Goal: Find contact information: Find contact information

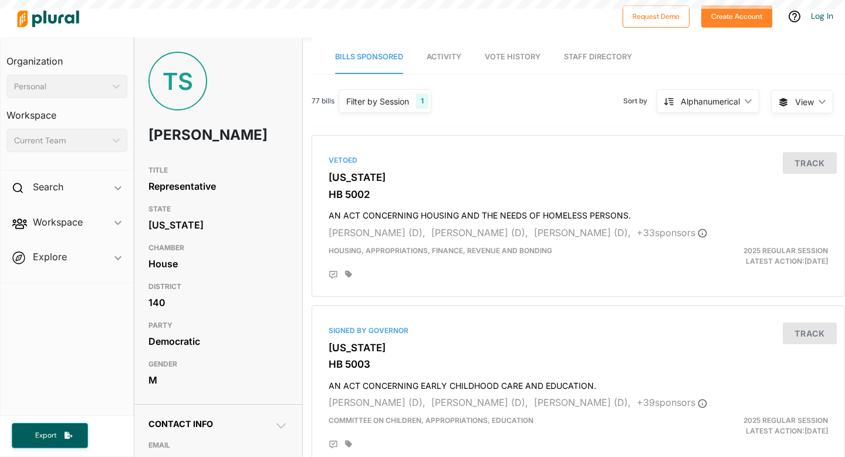
scroll to position [340, 0]
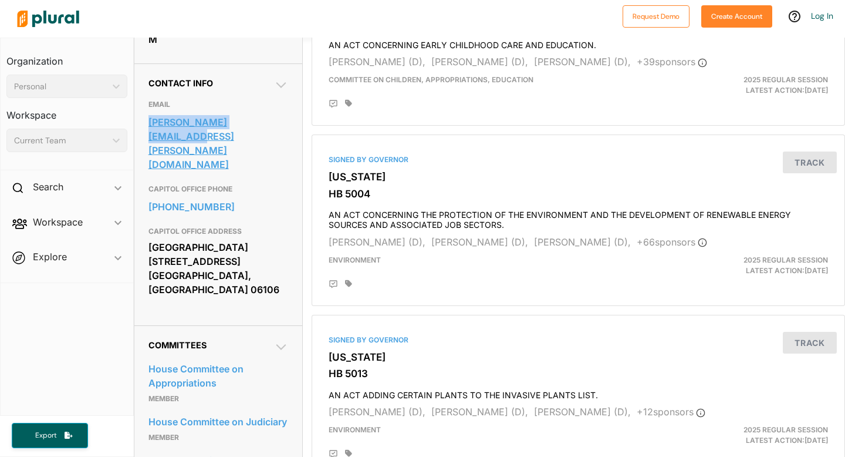
drag, startPoint x: 137, startPoint y: 140, endPoint x: 285, endPoint y: 149, distance: 148.2
click at [287, 149] on div "Contact Info EMAIL travis.simms@cga.ct.gov CAPITOL OFFICE PHONE 800-842-8267 CA…" at bounding box center [218, 194] width 168 height 262
copy link "travis.simms@cga.ct.gov"
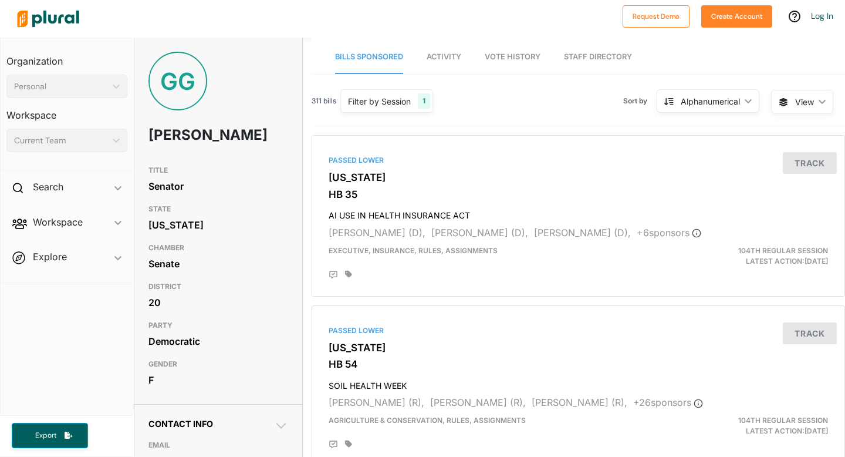
scroll to position [313, 0]
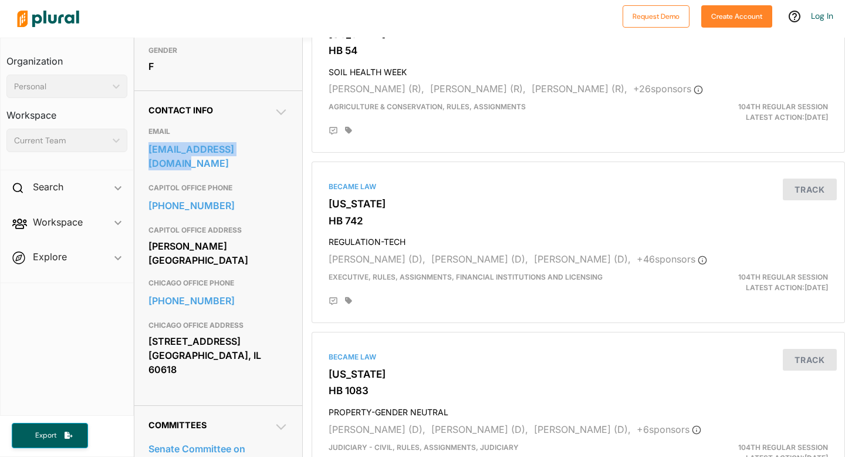
drag, startPoint x: 286, startPoint y: 180, endPoint x: 144, endPoint y: 171, distance: 142.9
click at [143, 171] on div "Contact Info EMAIL info@senatorguzman.com CAPITOL OFFICE PHONE 217-782-8191 CAP…" at bounding box center [218, 247] width 168 height 315
copy link "info@senatorguzman.com"
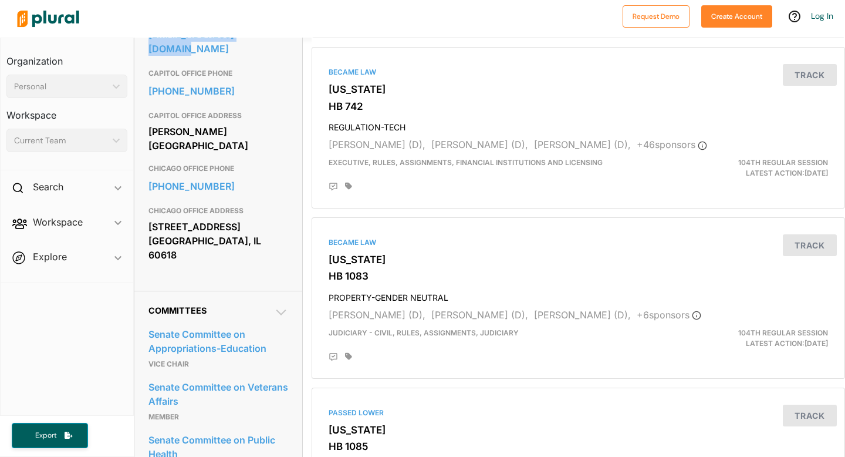
scroll to position [610, 0]
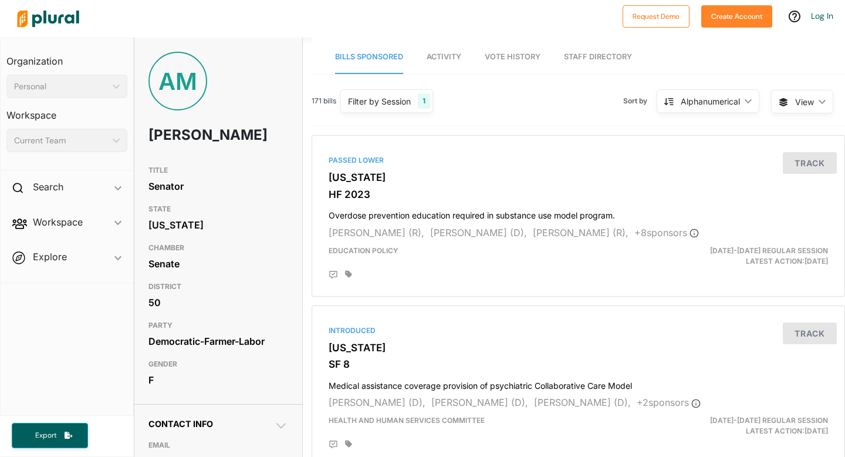
scroll to position [171, 0]
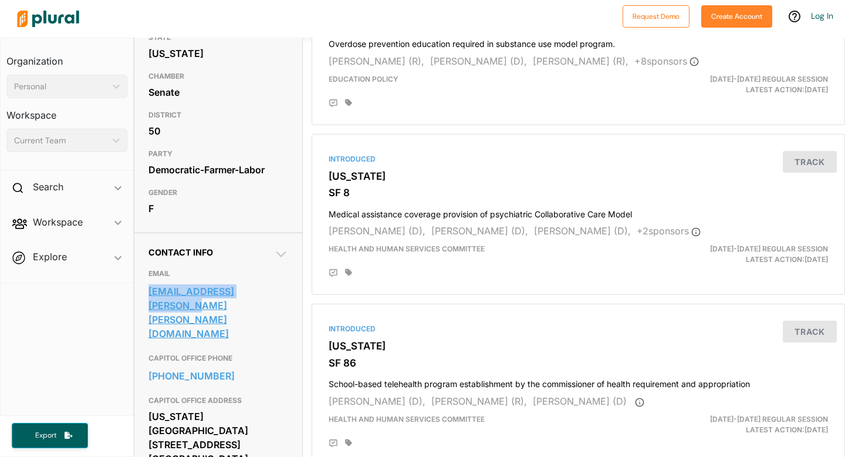
drag, startPoint x: 294, startPoint y: 298, endPoint x: 150, endPoint y: 298, distance: 144.4
click at [150, 298] on div "Contact Info EMAIL sen.alice.mann@senate.mn CAPITOL OFFICE PHONE 651-296-6238 C…" at bounding box center [218, 370] width 168 height 276
copy link "sen.alice.mann@senate.mn"
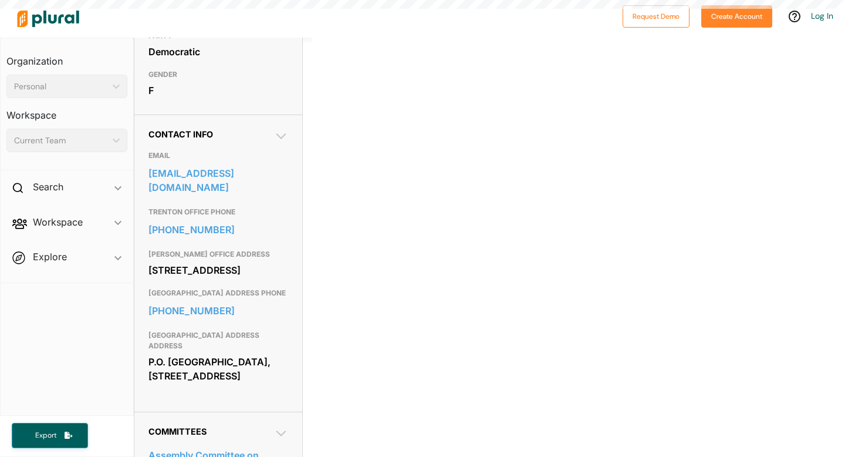
scroll to position [312, 0]
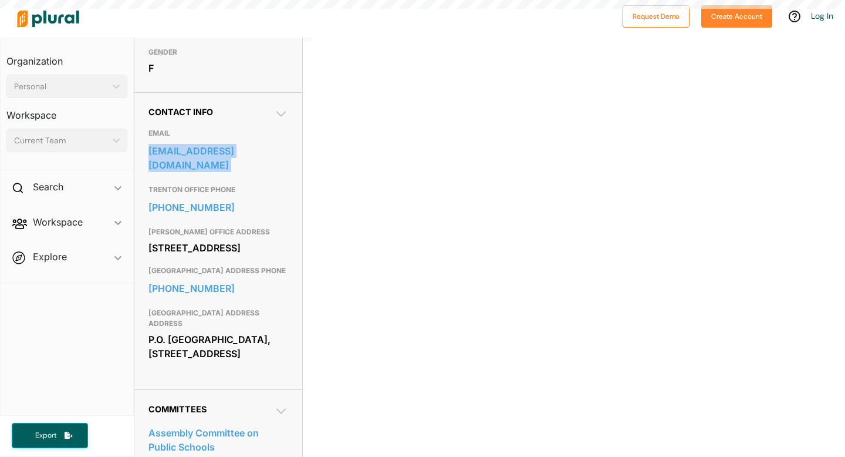
drag, startPoint x: 166, startPoint y: 221, endPoint x: 143, endPoint y: 197, distance: 33.6
click at [143, 197] on div "Contact Info EMAIL [EMAIL_ADDRESS][DOMAIN_NAME] [GEOGRAPHIC_DATA] OFFICE PHONE …" at bounding box center [218, 240] width 168 height 297
copy link "[EMAIL_ADDRESS][DOMAIN_NAME]"
